Goal: Task Accomplishment & Management: Manage account settings

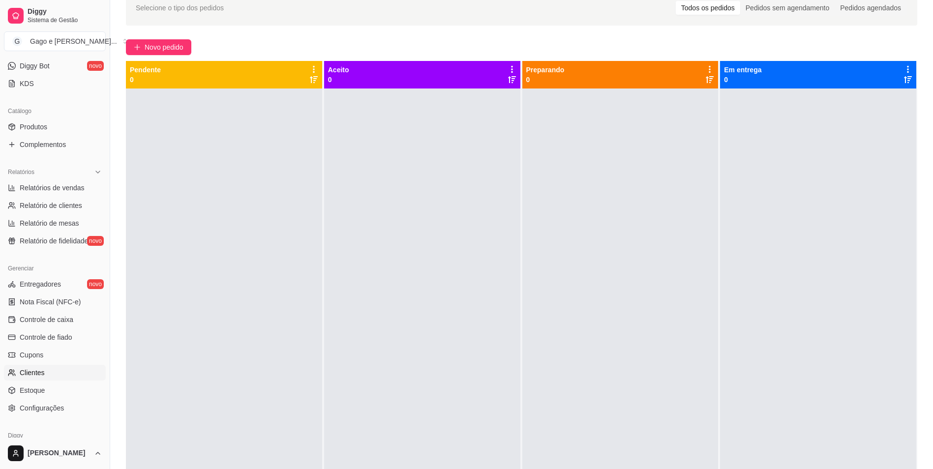
scroll to position [189, 0]
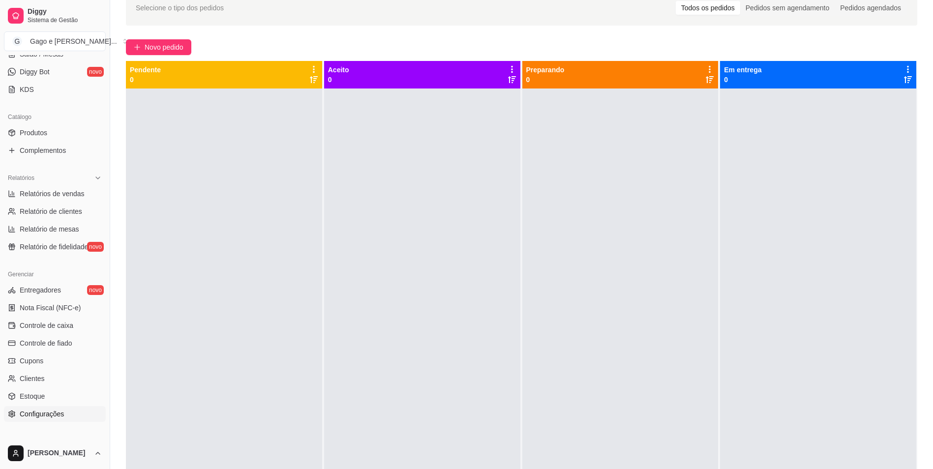
click at [57, 416] on span "Configurações" at bounding box center [42, 414] width 44 height 10
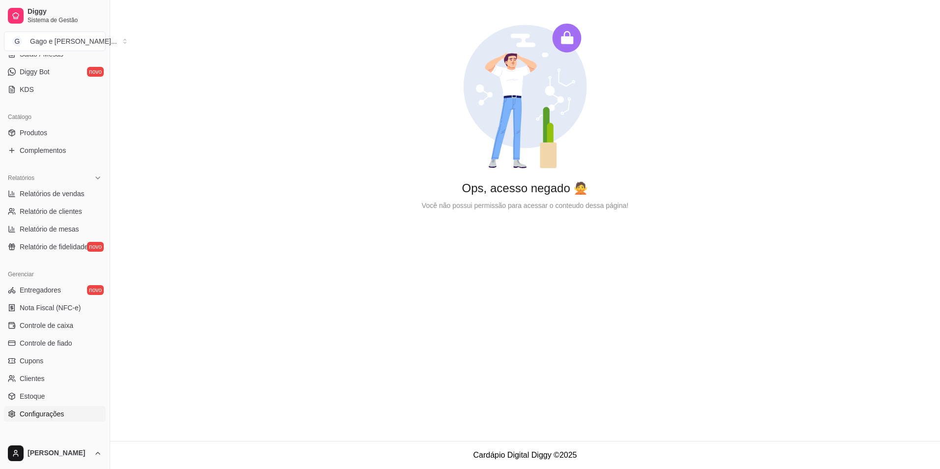
click at [57, 416] on span "Configurações" at bounding box center [42, 414] width 44 height 10
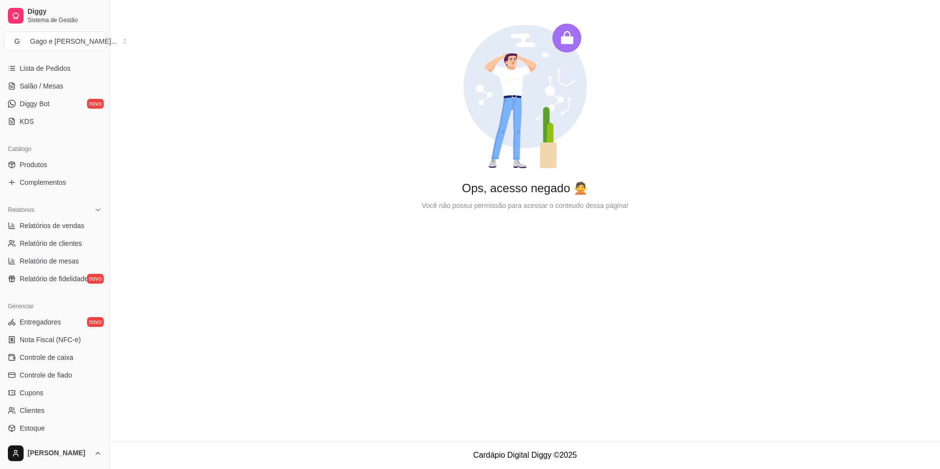
scroll to position [140, 0]
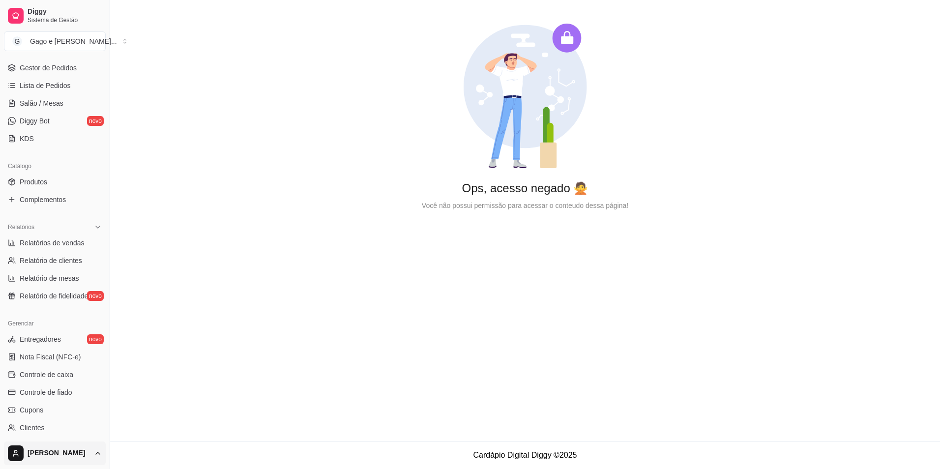
click at [96, 453] on html "Diggy Sistema de Gestão G Gago e Simony ... Loja aberta Plano Essencial até 27/…" at bounding box center [470, 234] width 940 height 469
click at [68, 413] on link "Configurações" at bounding box center [54, 414] width 105 height 16
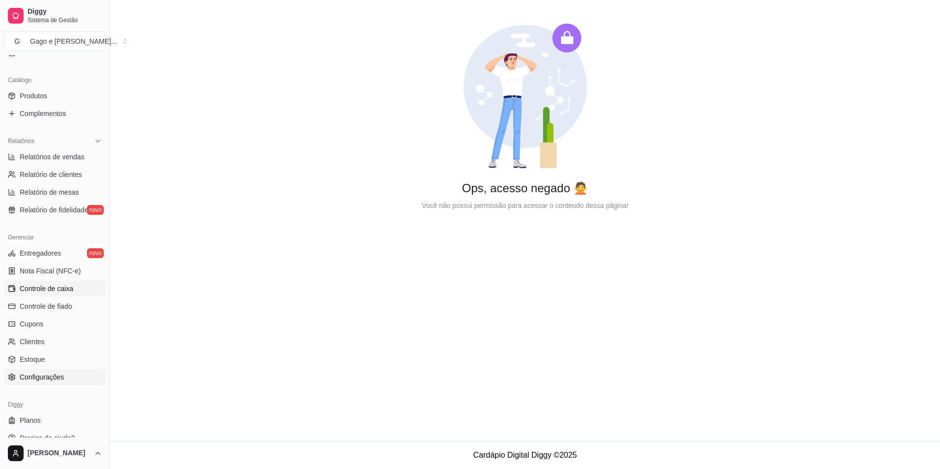
scroll to position [238, 0]
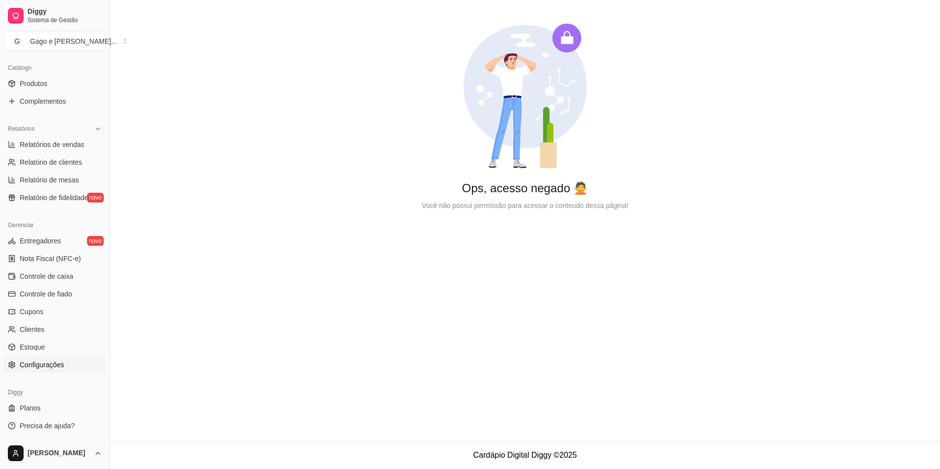
click at [19, 363] on link "Configurações" at bounding box center [55, 365] width 102 height 16
click at [11, 365] on circle at bounding box center [12, 365] width 2 height 2
click at [65, 362] on link "Configurações" at bounding box center [55, 365] width 102 height 16
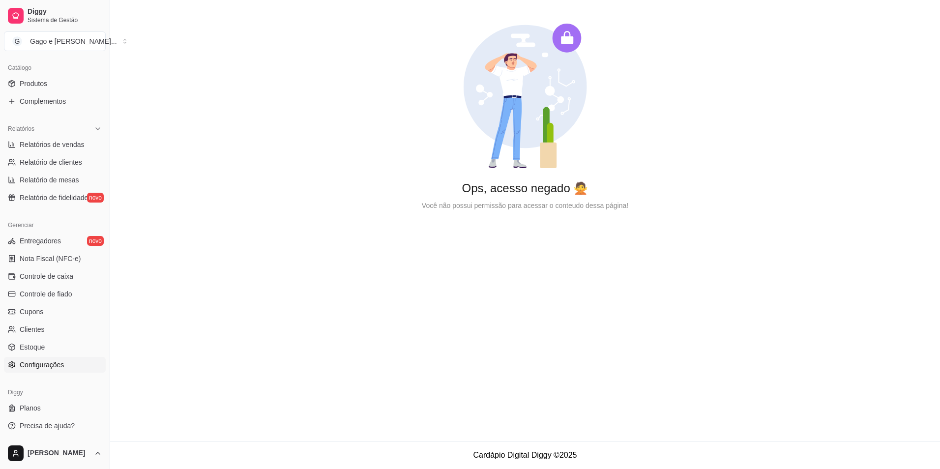
click at [30, 368] on span "Configurações" at bounding box center [42, 365] width 44 height 10
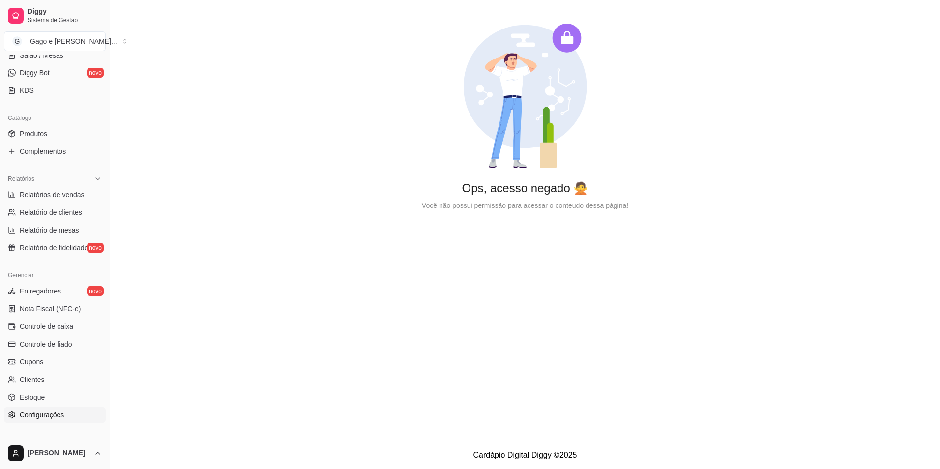
scroll to position [189, 0]
click at [14, 411] on icon at bounding box center [12, 414] width 8 height 8
click at [29, 411] on span "Configurações" at bounding box center [42, 414] width 44 height 10
drag, startPoint x: 111, startPoint y: 300, endPoint x: 127, endPoint y: 294, distance: 16.6
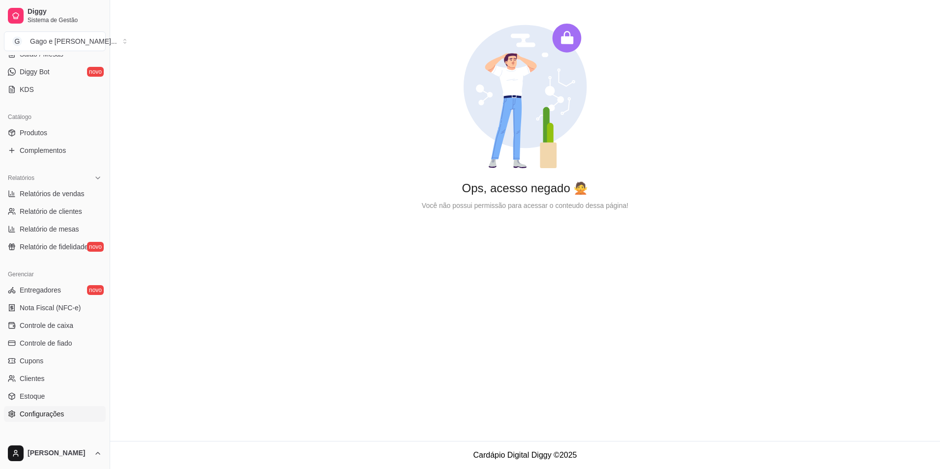
click at [127, 294] on div "Diggy Sistema de Gestão G Gago e Simony ... Loja aberta Plano Essencial até 27/…" at bounding box center [470, 234] width 940 height 469
drag, startPoint x: 111, startPoint y: 299, endPoint x: 128, endPoint y: 297, distance: 16.8
click at [128, 297] on div "Diggy Sistema de Gestão G Gago e Simony ... Loja aberta Plano Essencial até 27/…" at bounding box center [470, 234] width 940 height 469
drag, startPoint x: 112, startPoint y: 168, endPoint x: 136, endPoint y: 168, distance: 24.1
click at [136, 168] on div "Diggy Sistema de Gestão G Gago e Simony ... Loja aberta Plano Essencial até 27/…" at bounding box center [470, 234] width 940 height 469
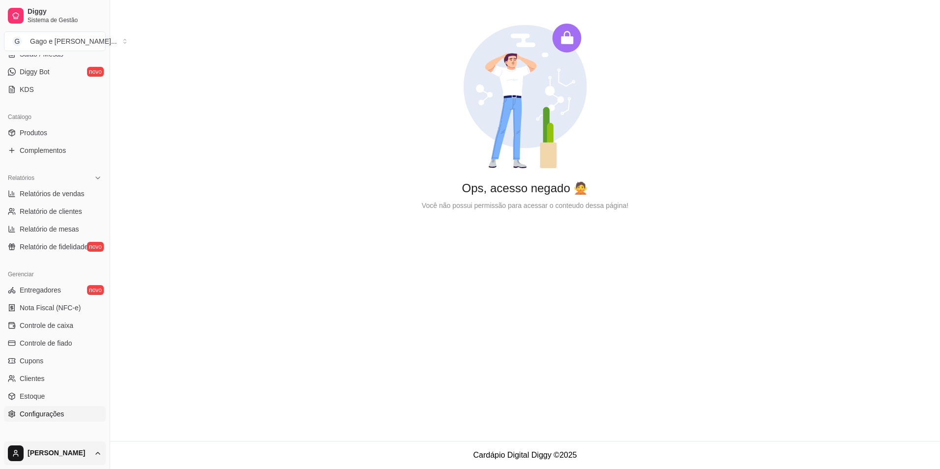
click at [97, 454] on html "Diggy Sistema de Gestão G Gago e Simony ... Loja aberta Plano Essencial até 27/…" at bounding box center [470, 234] width 940 height 469
click at [71, 412] on link "Configurações" at bounding box center [54, 414] width 105 height 16
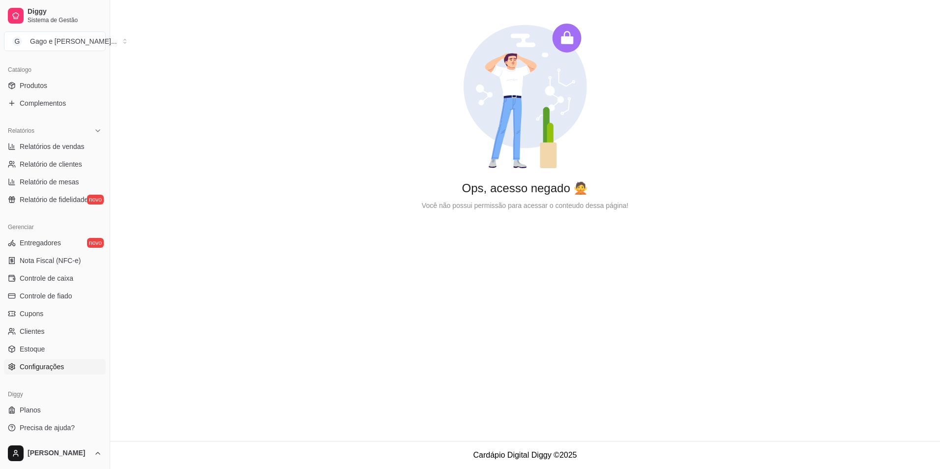
scroll to position [238, 0]
click at [42, 367] on span "Configurações" at bounding box center [42, 365] width 44 height 10
click at [59, 363] on span "Configurações" at bounding box center [42, 365] width 44 height 10
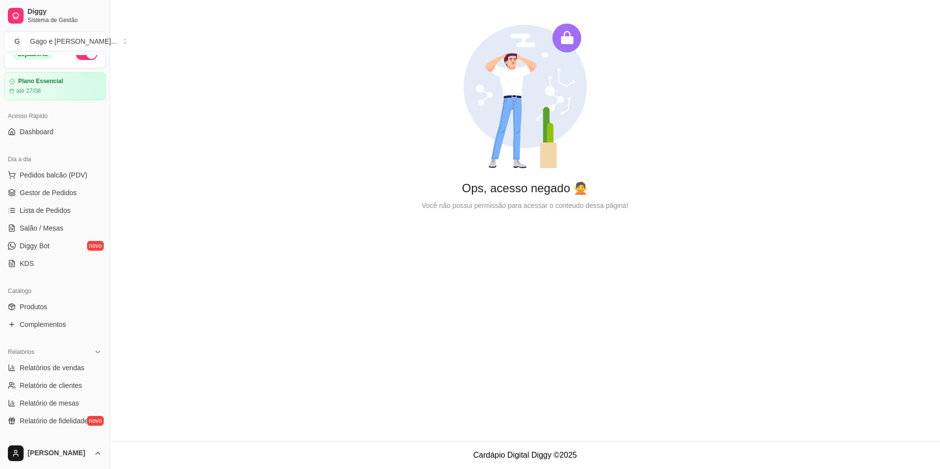
scroll to position [0, 0]
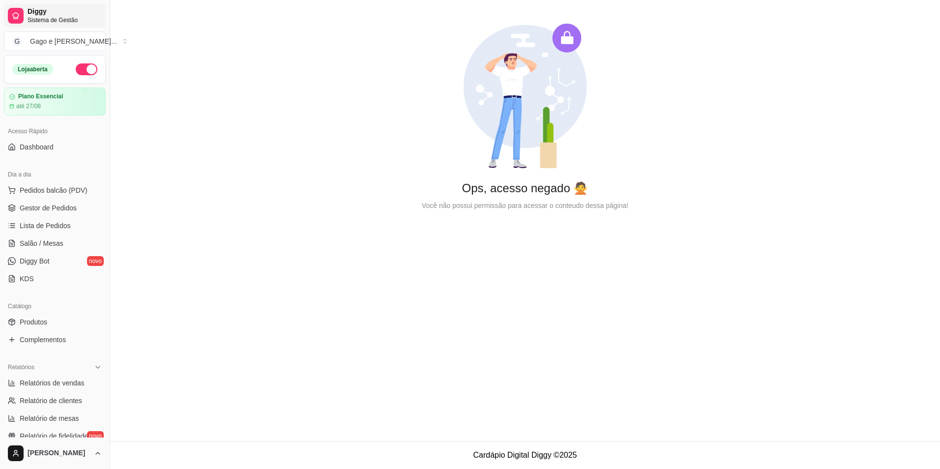
click at [60, 18] on span "Sistema de Gestão" at bounding box center [65, 20] width 74 height 8
click at [63, 205] on span "Gestor de Pedidos" at bounding box center [48, 208] width 57 height 10
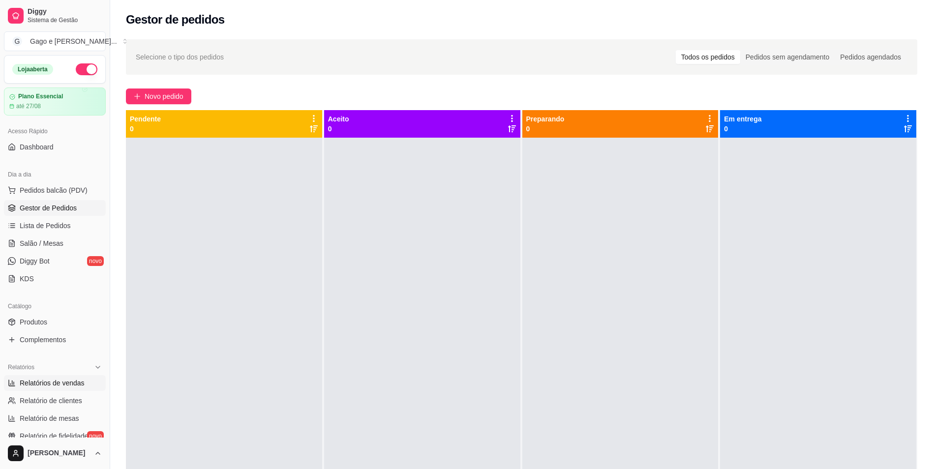
click at [68, 381] on span "Relatórios de vendas" at bounding box center [52, 383] width 65 height 10
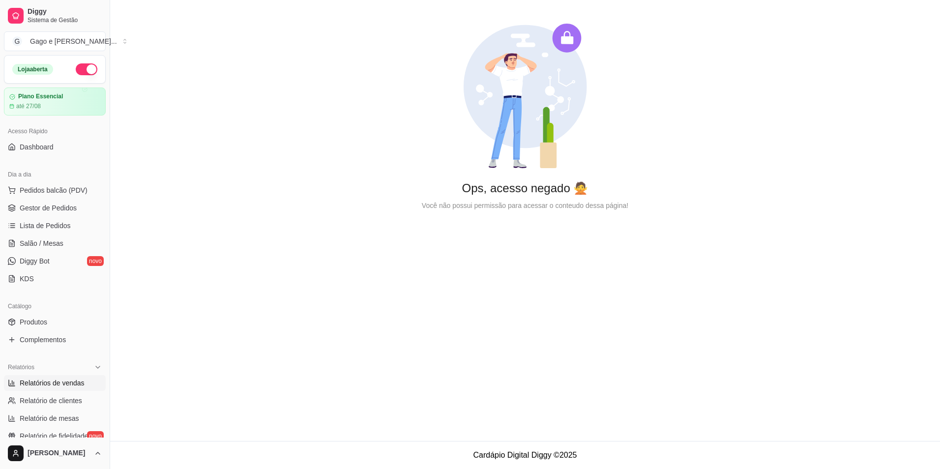
click at [68, 380] on span "Relatórios de vendas" at bounding box center [52, 383] width 65 height 10
click at [55, 401] on span "Relatório de clientes" at bounding box center [51, 401] width 62 height 10
click at [57, 420] on span "Relatório de mesas" at bounding box center [49, 418] width 59 height 10
drag, startPoint x: 107, startPoint y: 280, endPoint x: 106, endPoint y: 287, distance: 7.0
click at [106, 287] on button "Toggle Sidebar" at bounding box center [110, 234] width 8 height 469
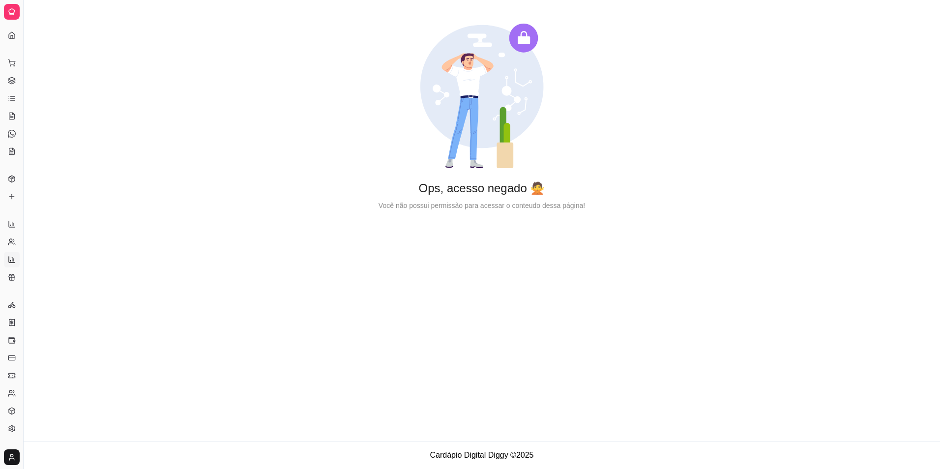
drag, startPoint x: 24, startPoint y: 76, endPoint x: 54, endPoint y: 71, distance: 30.5
click at [54, 71] on div "Diggy Sistema de Gestão G Gago e Simony ... Loja aberta Plano Essencial até 27/…" at bounding box center [470, 234] width 940 height 469
click at [24, 106] on button "Toggle Sidebar" at bounding box center [23, 234] width 8 height 469
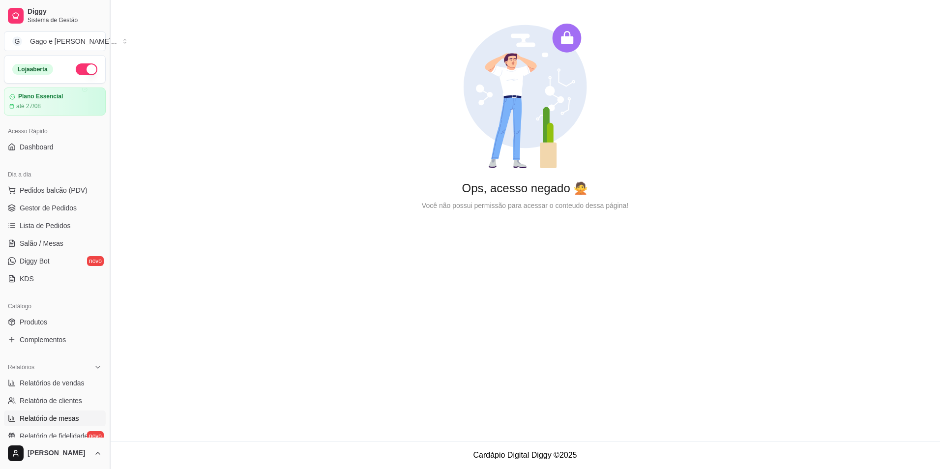
click at [24, 106] on article "até 27/08" at bounding box center [28, 106] width 25 height 8
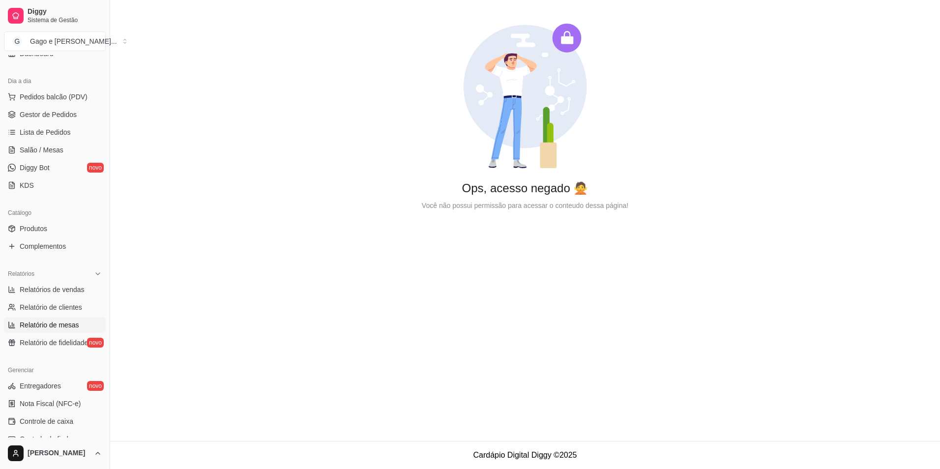
scroll to position [98, 0]
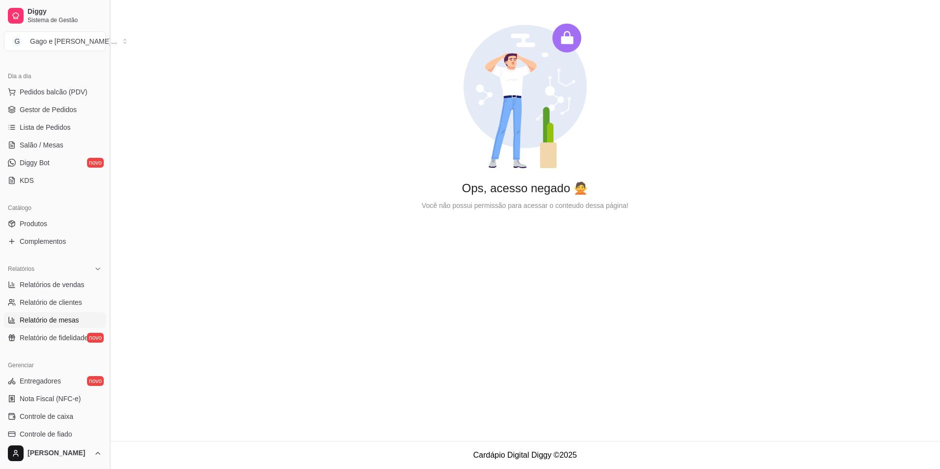
click at [108, 431] on button "Toggle Sidebar" at bounding box center [110, 234] width 8 height 469
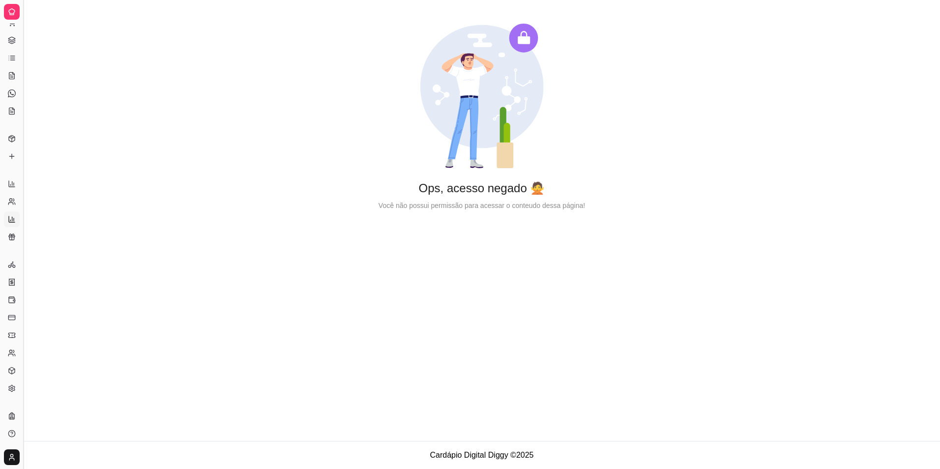
scroll to position [34, 0]
click at [26, 399] on button "Toggle Sidebar" at bounding box center [23, 234] width 8 height 469
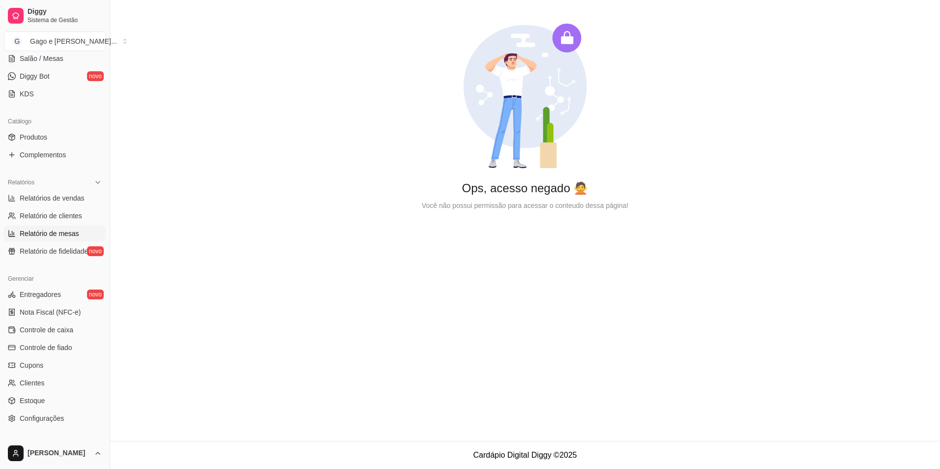
scroll to position [197, 0]
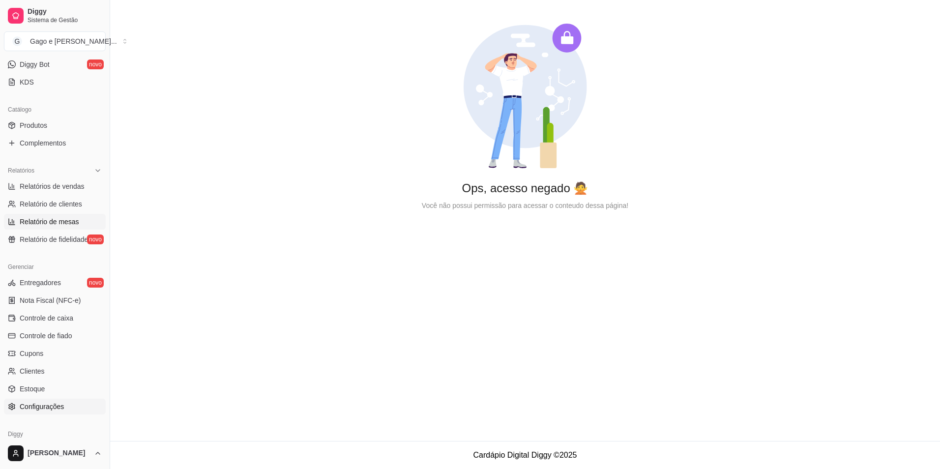
click at [54, 408] on span "Configurações" at bounding box center [42, 407] width 44 height 10
click at [52, 453] on html "Diggy Sistema de Gestão G Gago e Simony ... Loja aberta Plano Essencial até 27/…" at bounding box center [470, 234] width 940 height 469
click at [175, 348] on html "Diggy Sistema de Gestão G Gago e Simony ... Loja aberta Plano Essencial até 27/…" at bounding box center [470, 234] width 940 height 469
click at [43, 406] on span "Configurações" at bounding box center [42, 407] width 44 height 10
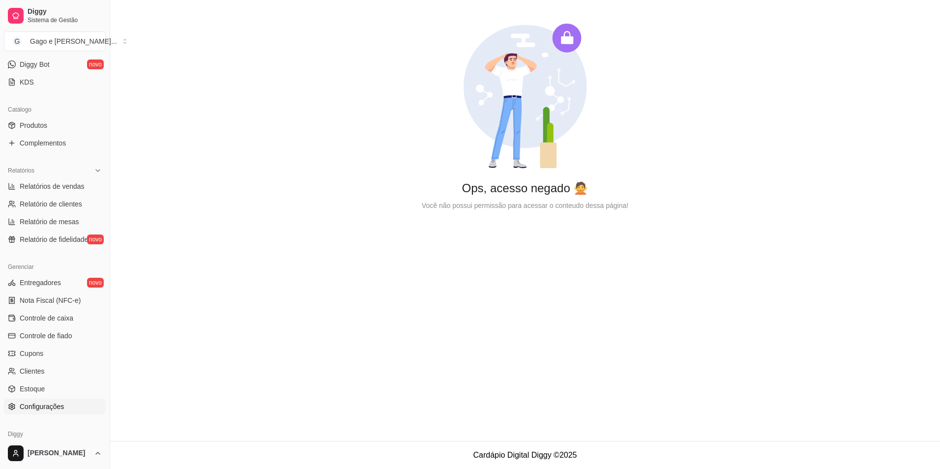
click at [43, 406] on span "Configurações" at bounding box center [42, 407] width 44 height 10
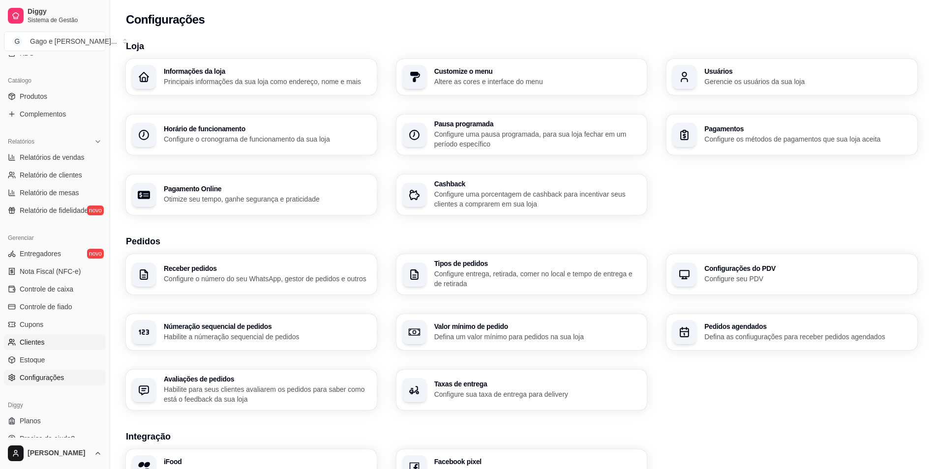
scroll to position [228, 0]
click at [45, 381] on link "Configurações" at bounding box center [55, 376] width 102 height 16
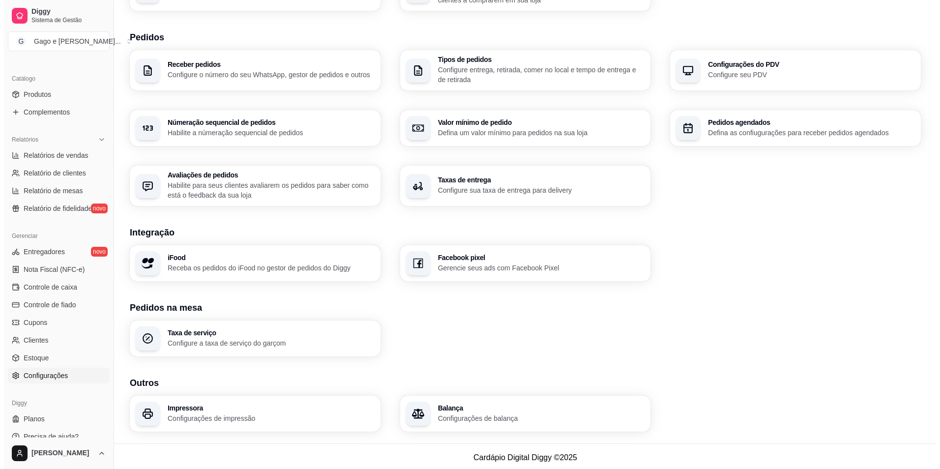
scroll to position [206, 0]
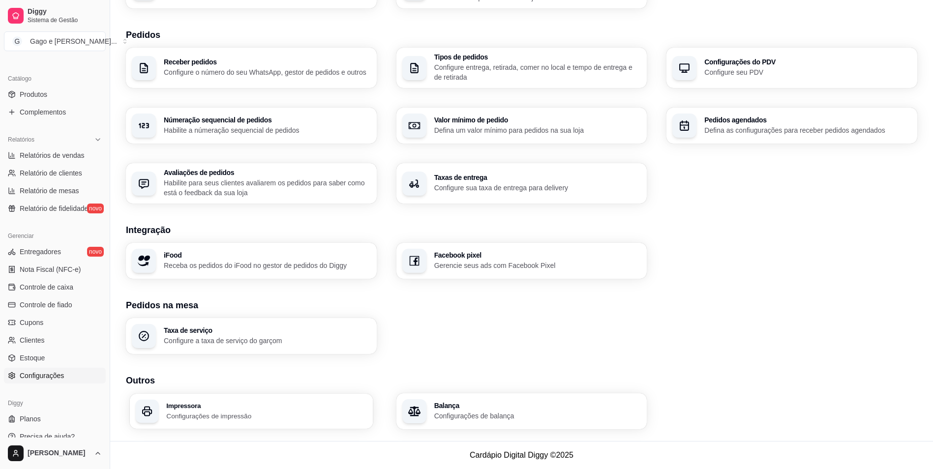
click at [210, 420] on p "Configurações de impressão" at bounding box center [266, 415] width 201 height 9
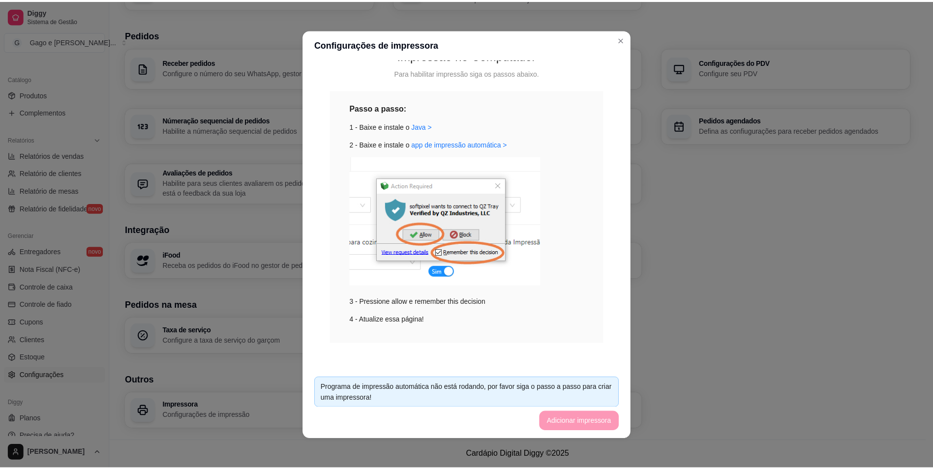
scroll to position [88, 0]
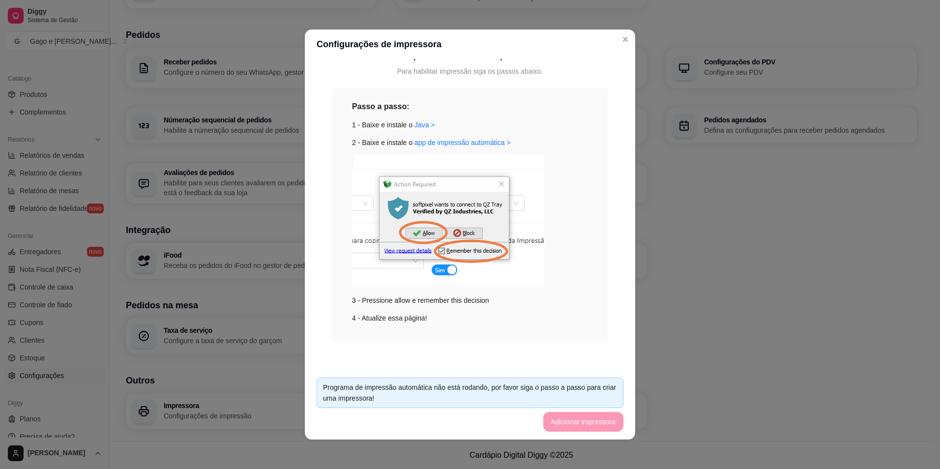
click at [564, 421] on footer "Programa de impressão automática não está rodando, por favor siga o passo a pas…" at bounding box center [470, 405] width 330 height 70
click at [501, 183] on img at bounding box center [448, 219] width 192 height 129
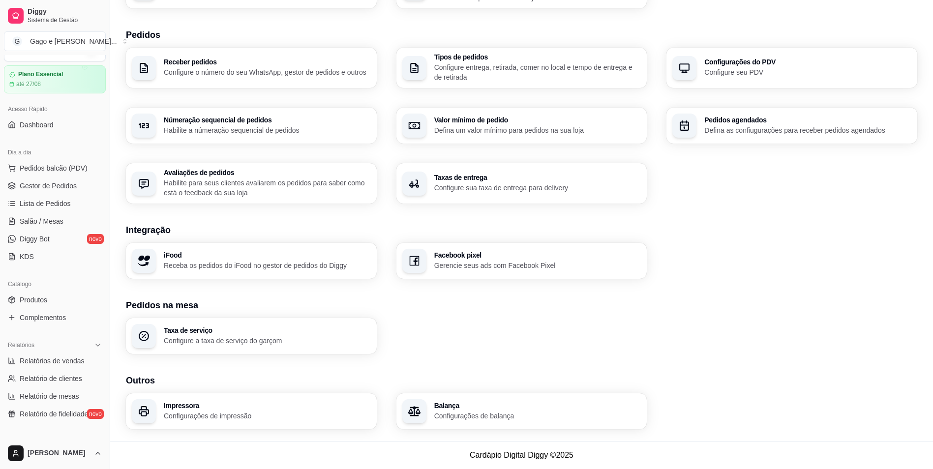
scroll to position [0, 0]
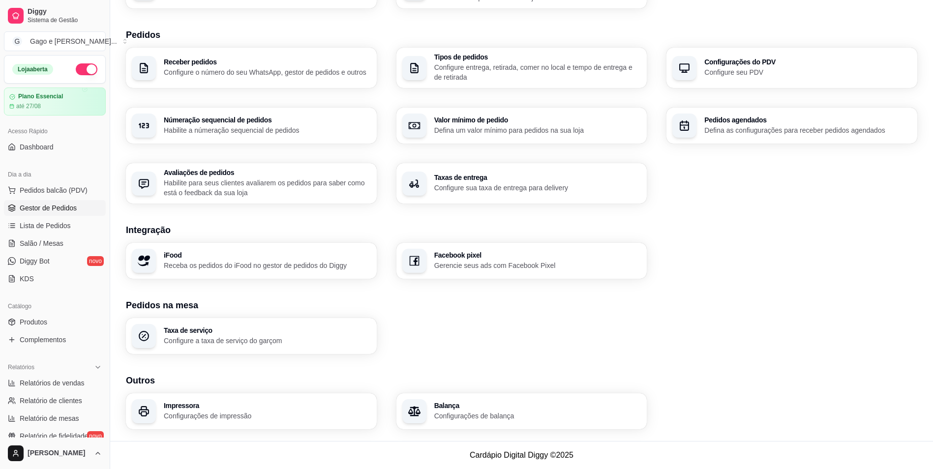
click at [64, 208] on span "Gestor de Pedidos" at bounding box center [48, 208] width 57 height 10
